Goal: Transaction & Acquisition: Purchase product/service

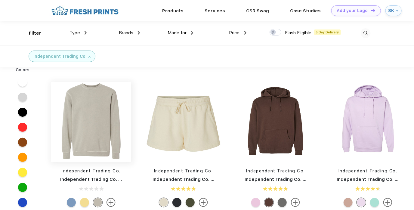
click at [95, 112] on img at bounding box center [91, 122] width 80 height 80
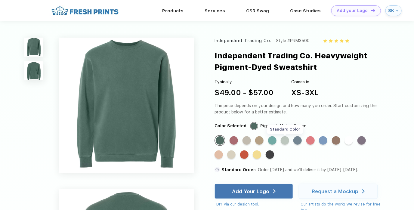
click at [286, 141] on div "Standard Color" at bounding box center [285, 140] width 8 height 8
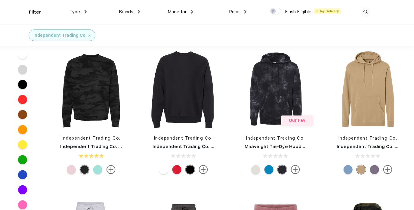
scroll to position [140, 0]
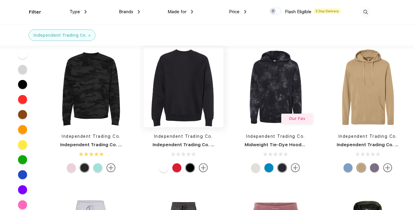
click at [184, 102] on img at bounding box center [183, 87] width 80 height 80
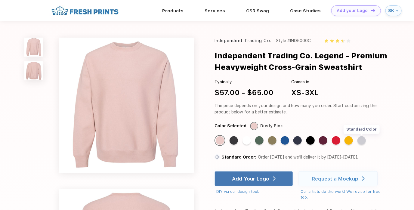
click at [365, 139] on div "Standard Color" at bounding box center [361, 140] width 8 height 8
